Goal: Find specific page/section: Find specific page/section

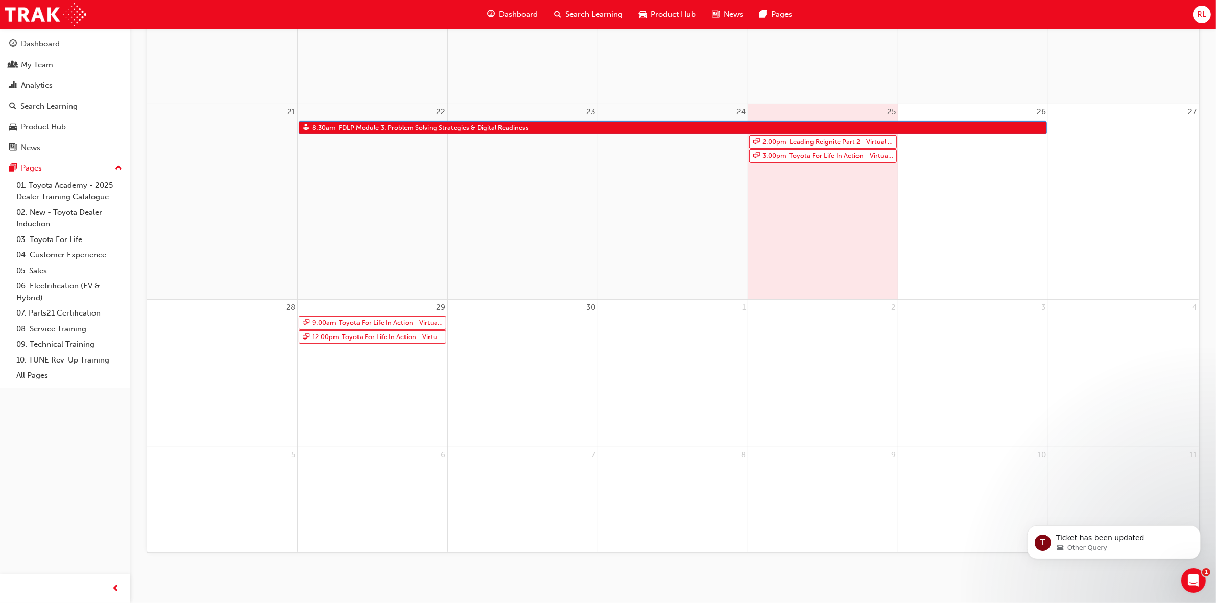
scroll to position [1441, 0]
click at [1135, 548] on div "Other Query" at bounding box center [1122, 547] width 132 height 9
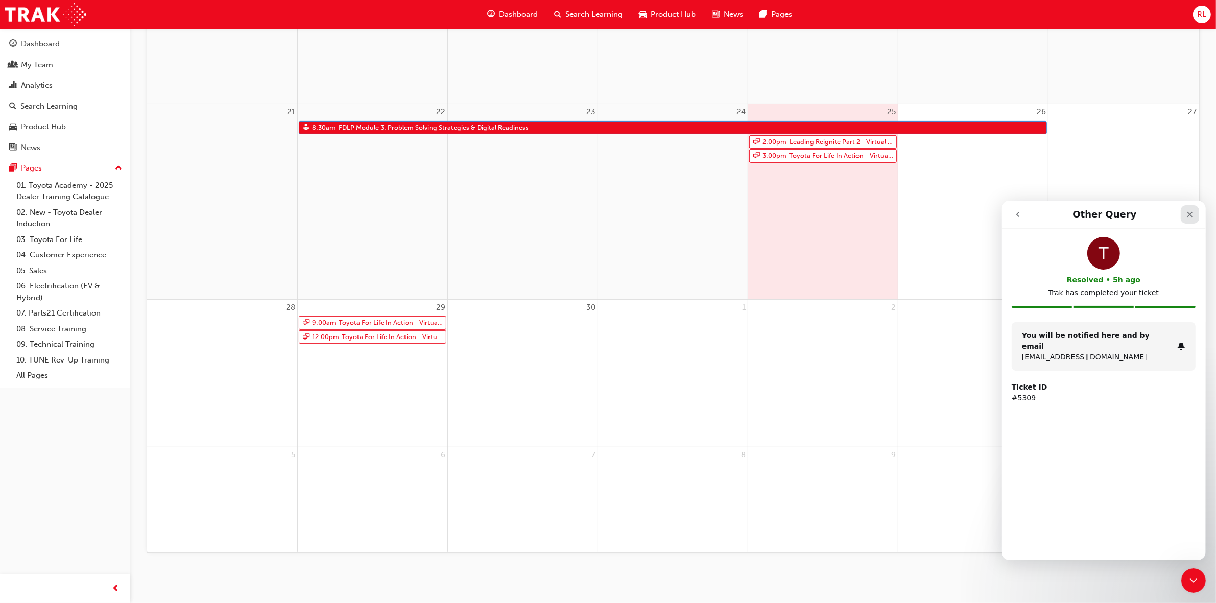
click at [1186, 211] on icon "Close" at bounding box center [1190, 214] width 8 height 8
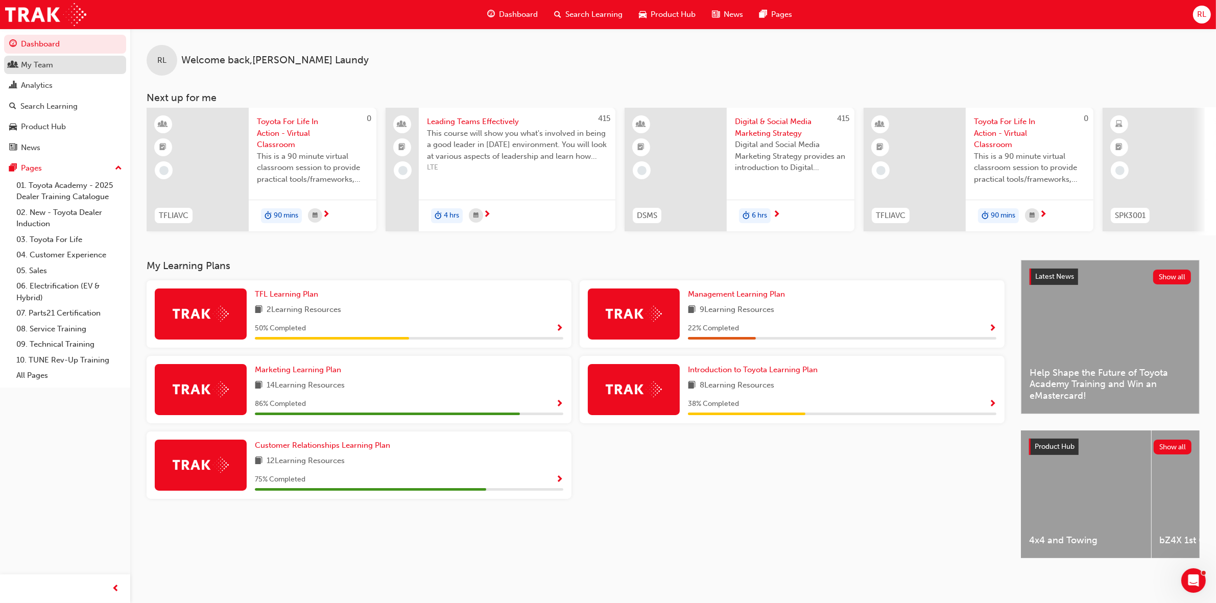
click at [67, 65] on div "My Team" at bounding box center [65, 65] width 112 height 13
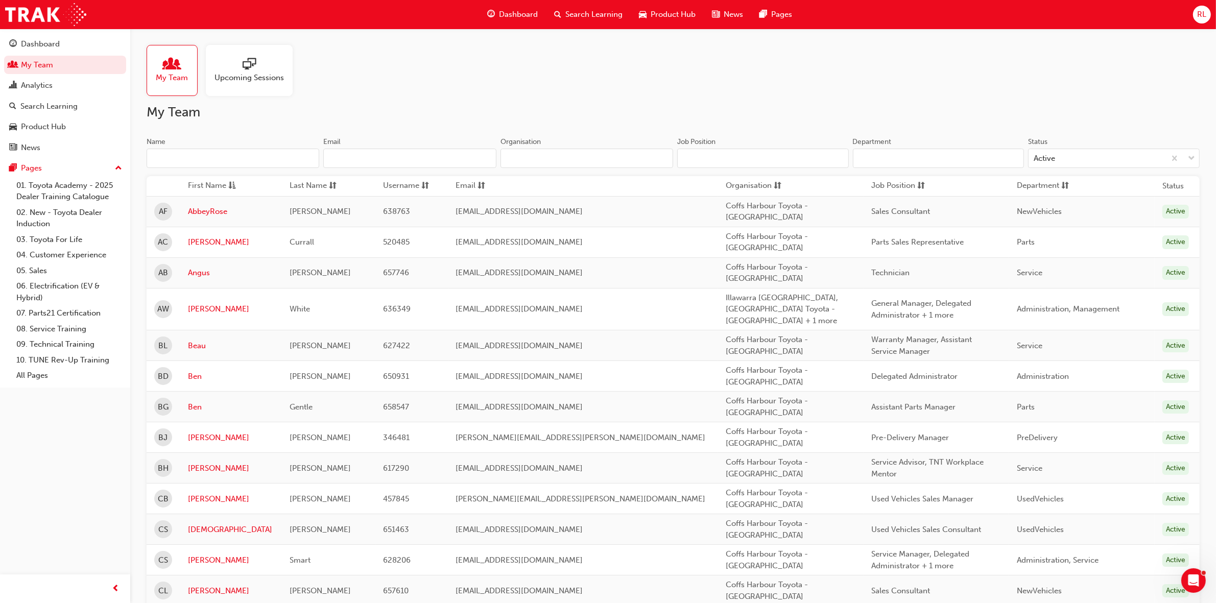
click at [255, 66] on span "sessionType_ONLINE_URL-icon" at bounding box center [249, 65] width 13 height 14
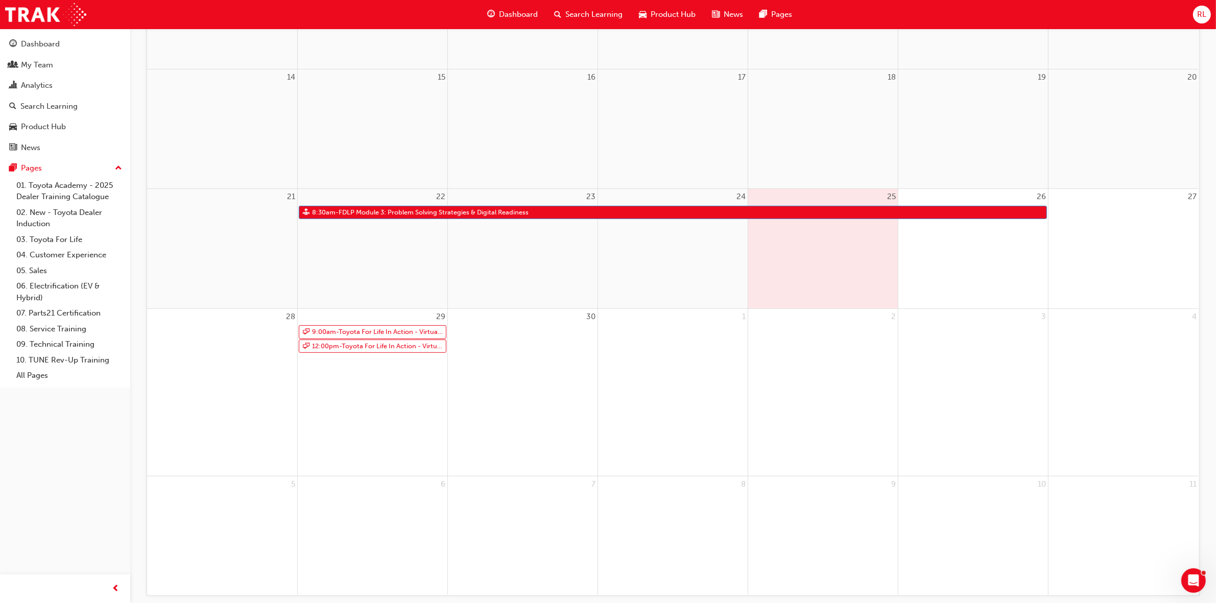
scroll to position [394, 0]
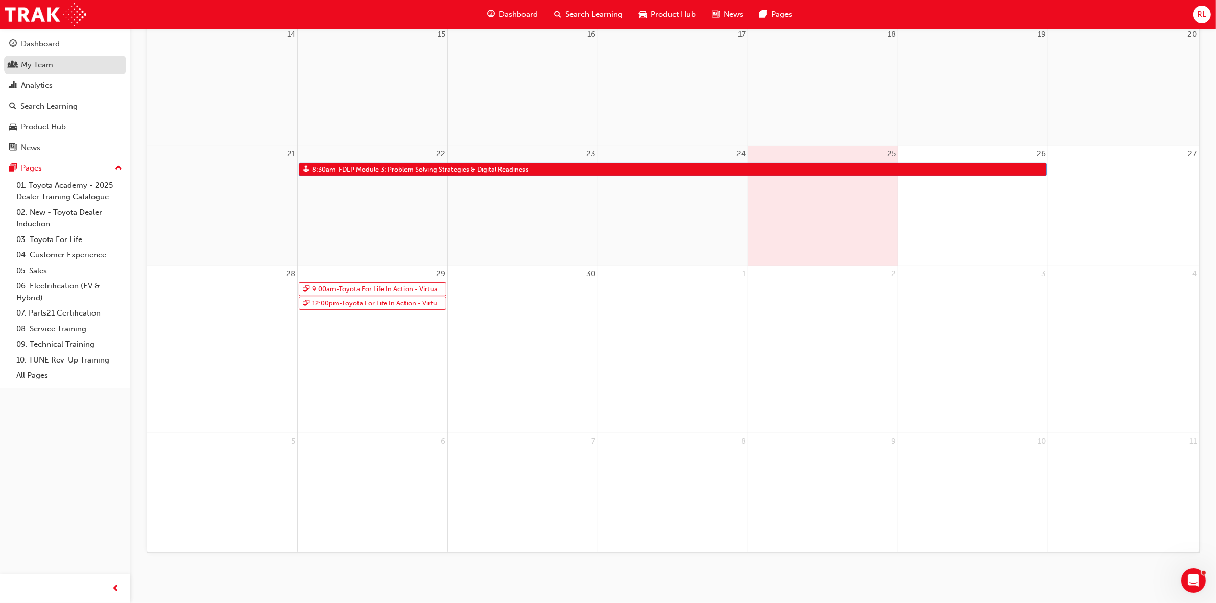
click at [69, 62] on div "My Team" at bounding box center [65, 65] width 112 height 13
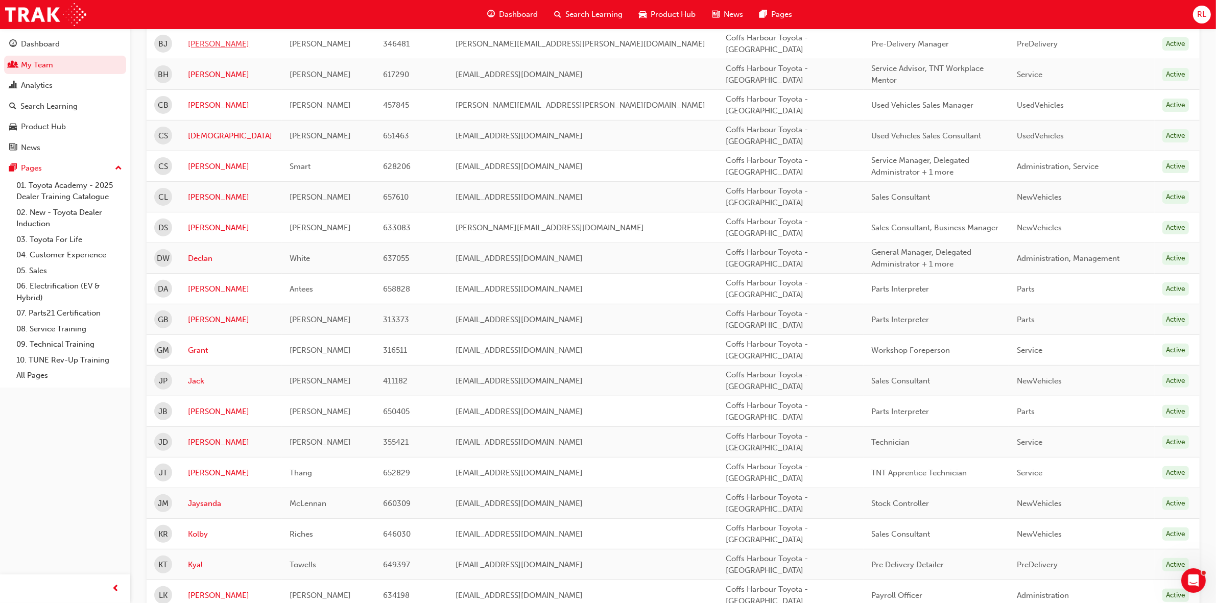
click at [200, 49] on link "[PERSON_NAME]" at bounding box center [231, 44] width 86 height 12
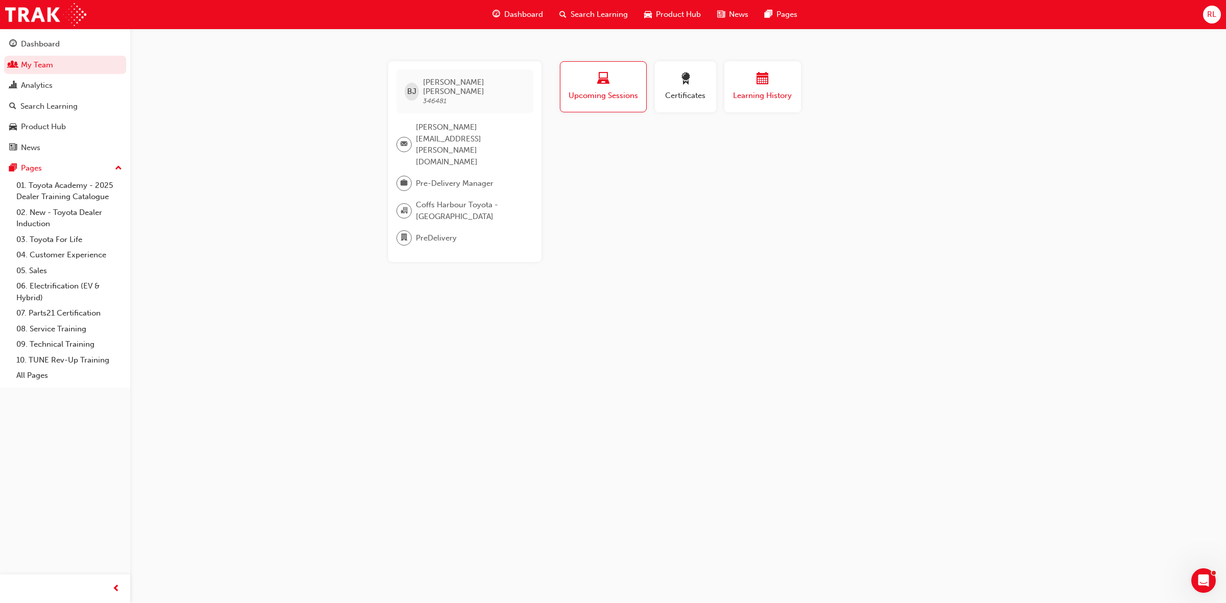
click at [772, 80] on div "button" at bounding box center [762, 81] width 61 height 16
